Goal: Transaction & Acquisition: Purchase product/service

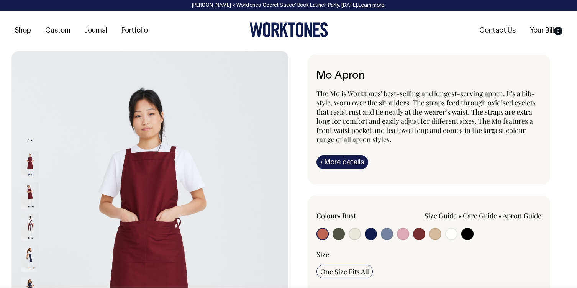
click at [31, 226] on img at bounding box center [29, 227] width 17 height 27
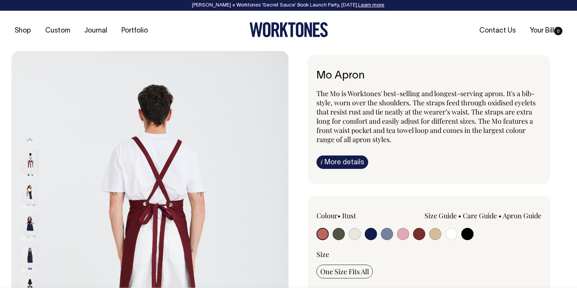
click at [30, 223] on img at bounding box center [29, 227] width 17 height 27
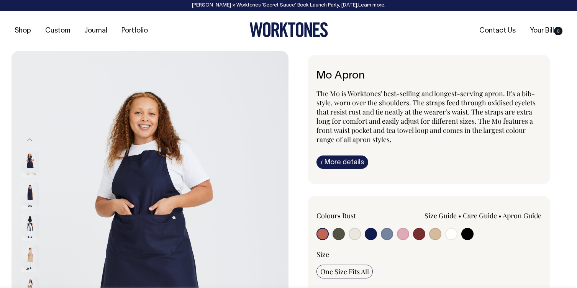
click at [323, 237] on input "radio" at bounding box center [323, 234] width 12 height 12
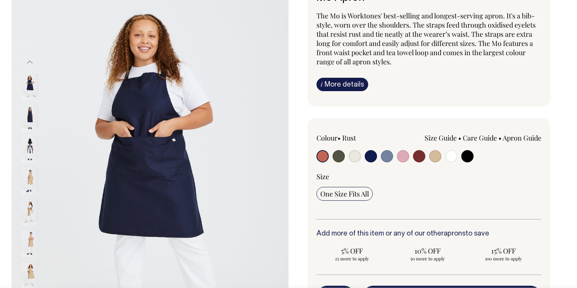
scroll to position [78, 0]
click at [342, 157] on input "radio" at bounding box center [339, 156] width 12 height 12
radio input "true"
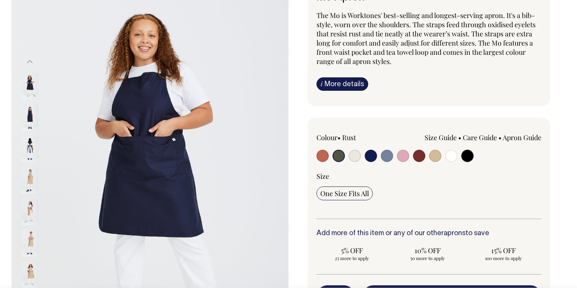
radio input "true"
select select "Olive"
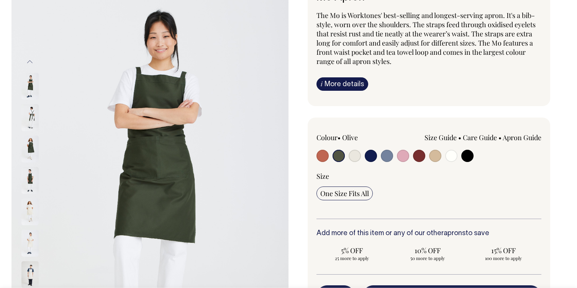
click at [354, 155] on input "radio" at bounding box center [355, 156] width 12 height 12
radio input "true"
select select "Natural"
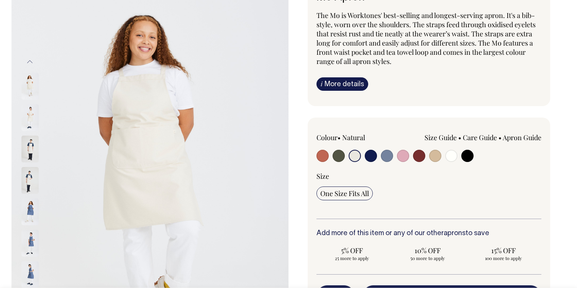
click at [418, 157] on input "radio" at bounding box center [419, 156] width 12 height 12
radio input "true"
select select "Burgundy"
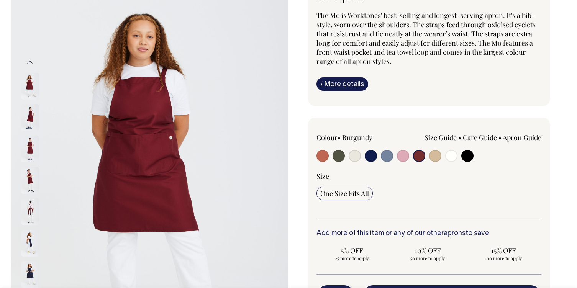
click at [337, 160] on input "radio" at bounding box center [339, 156] width 12 height 12
radio input "true"
select select "Olive"
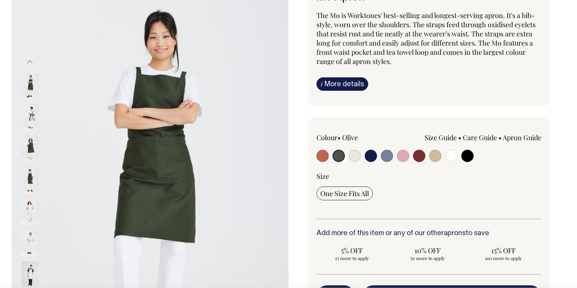
click at [466, 158] on input "radio" at bounding box center [468, 156] width 12 height 12
radio input "true"
select select "Black"
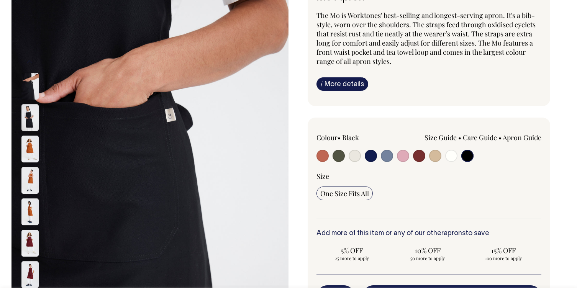
click at [416, 156] on input "radio" at bounding box center [419, 156] width 12 height 12
radio input "true"
select select "Burgundy"
